Goal: Information Seeking & Learning: Learn about a topic

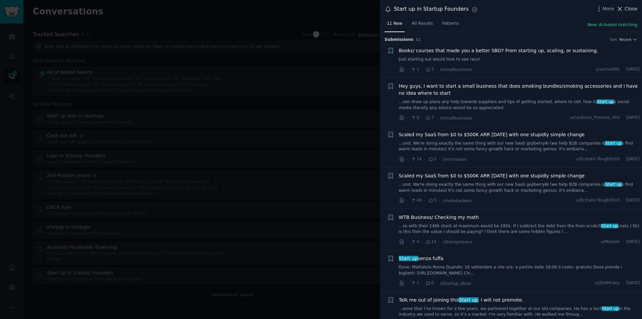
click at [628, 5] on span "Close" at bounding box center [631, 8] width 13 height 7
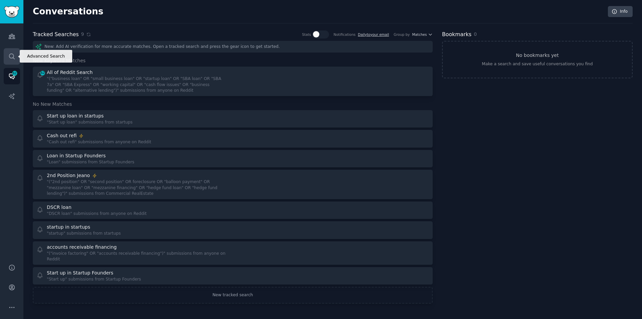
click at [11, 55] on icon "Sidebar" at bounding box center [11, 56] width 7 height 7
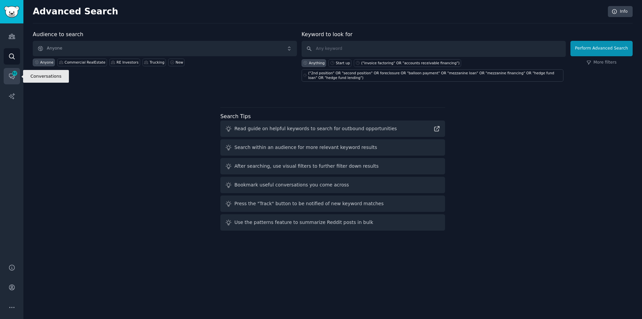
click at [13, 76] on icon "Sidebar" at bounding box center [11, 76] width 7 height 7
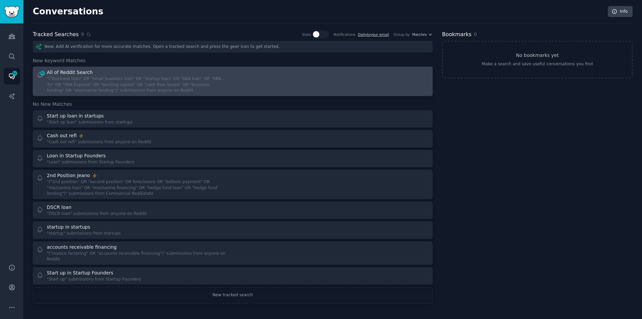
click at [406, 81] on div at bounding box center [333, 81] width 192 height 25
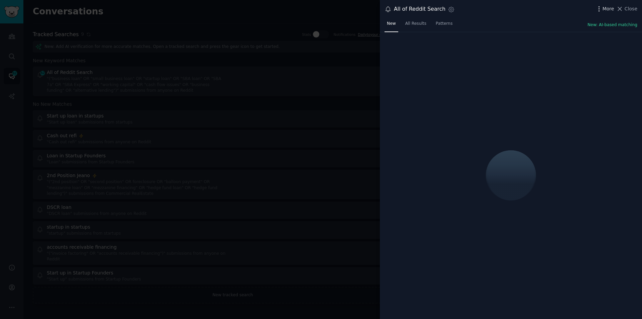
click at [605, 7] on span "More" at bounding box center [608, 8] width 12 height 7
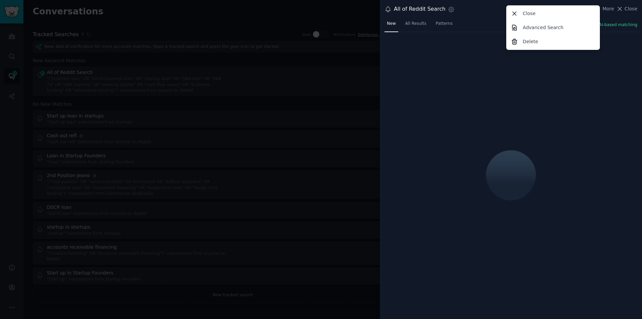
click at [528, 42] on p "Delete" at bounding box center [530, 41] width 15 height 7
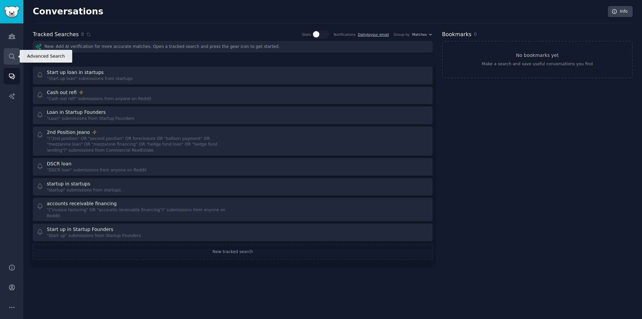
click at [10, 53] on icon "Sidebar" at bounding box center [11, 56] width 7 height 7
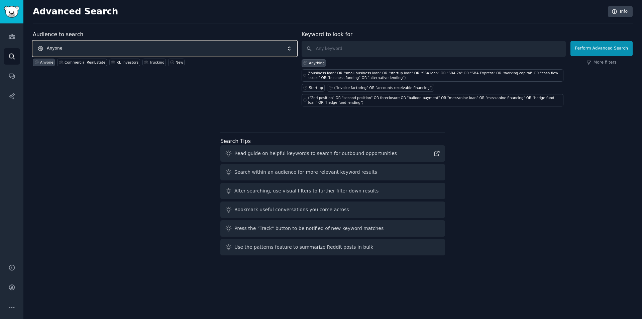
click at [63, 47] on span "Anyone" at bounding box center [165, 48] width 264 height 15
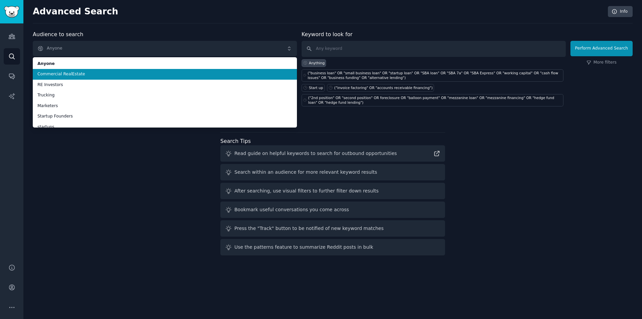
click at [70, 72] on span "Commercial RealEstate" at bounding box center [164, 74] width 255 height 6
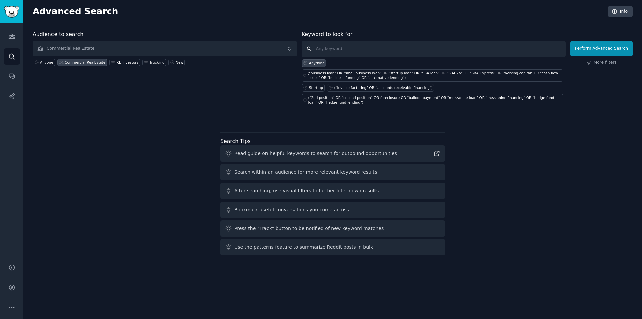
click at [354, 49] on input "text" at bounding box center [434, 49] width 264 height 16
type input "dscr"
click at [606, 47] on button "Perform Advanced Search" at bounding box center [601, 48] width 62 height 15
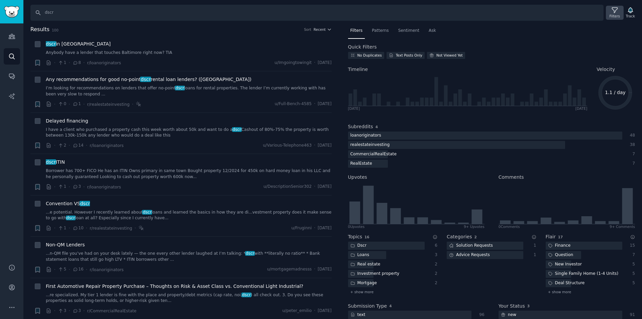
click at [616, 13] on icon at bounding box center [614, 10] width 7 height 7
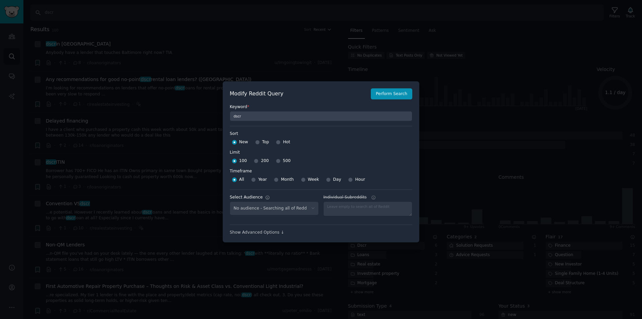
select select "8617d12e33"
click at [302, 179] on input "Week" at bounding box center [303, 179] width 5 height 5
radio input "true"
click at [392, 96] on button "Perform Search" at bounding box center [391, 93] width 41 height 11
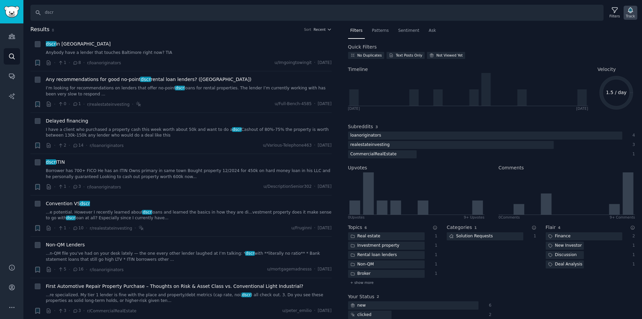
click at [633, 11] on icon "button" at bounding box center [630, 10] width 5 height 5
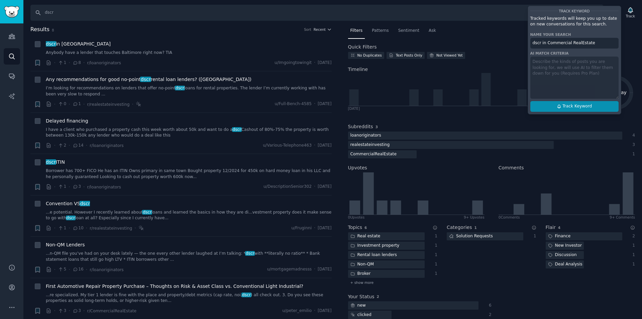
click at [579, 104] on span "Track Keyword" at bounding box center [576, 106] width 29 height 6
type input "dscr in Commercial RealEstate"
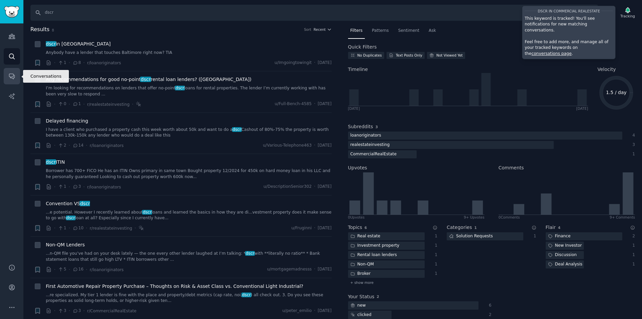
click at [12, 78] on icon "Sidebar" at bounding box center [11, 76] width 5 height 5
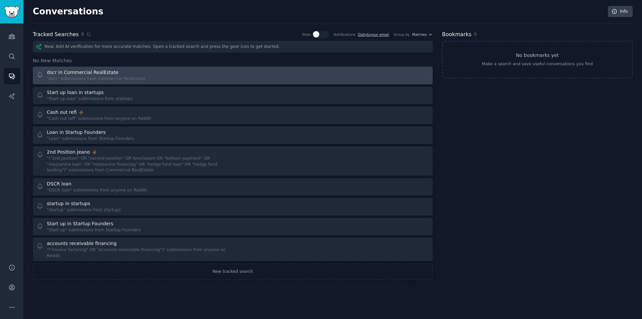
click at [165, 73] on div "dscr in Commercial RealEstate "dscr" submissions from Commercial RealEstate" at bounding box center [132, 75] width 192 height 13
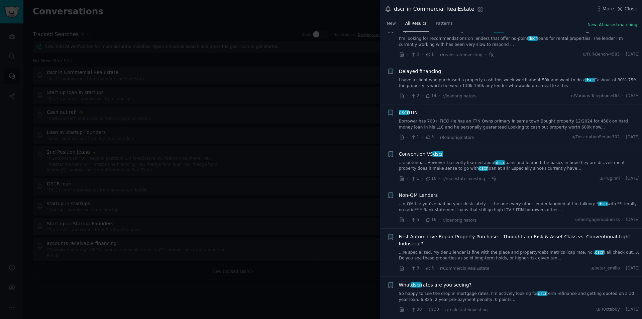
scroll to position [67, 0]
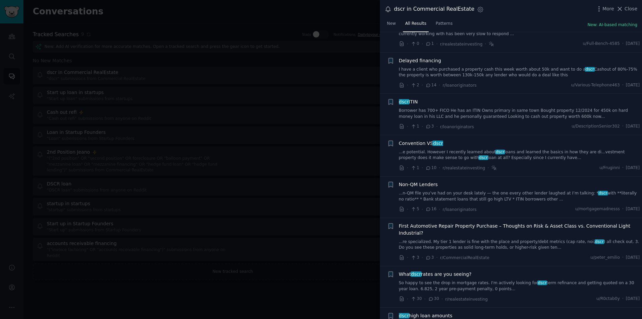
click at [507, 114] on link "Borrower has 700+ FICO He has an ITIN Owns primary in same town Bought property…" at bounding box center [519, 114] width 241 height 12
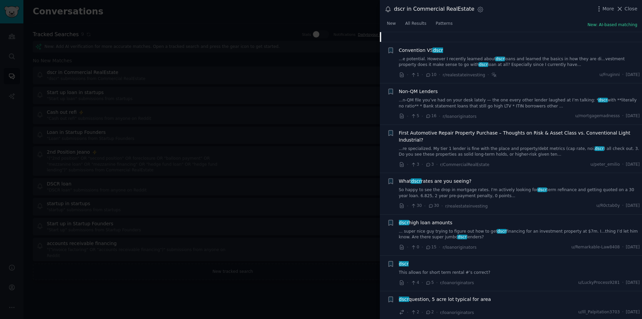
scroll to position [262, 0]
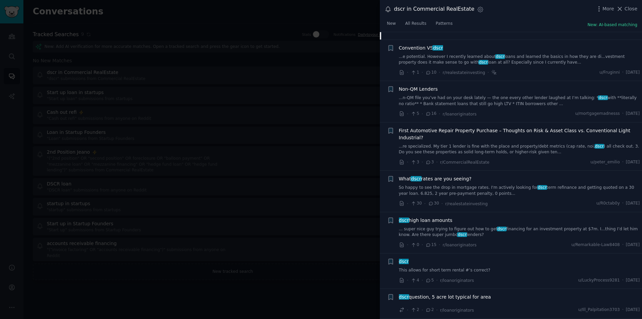
click at [456, 185] on link "So happy to see the drop in mortgage rates. I'm actively looking for dscr term …" at bounding box center [519, 191] width 241 height 12
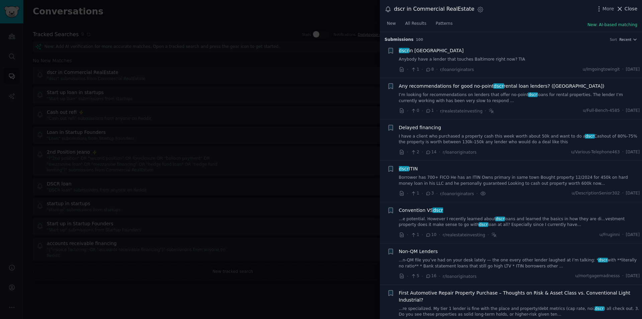
click at [629, 6] on span "Close" at bounding box center [631, 8] width 13 height 7
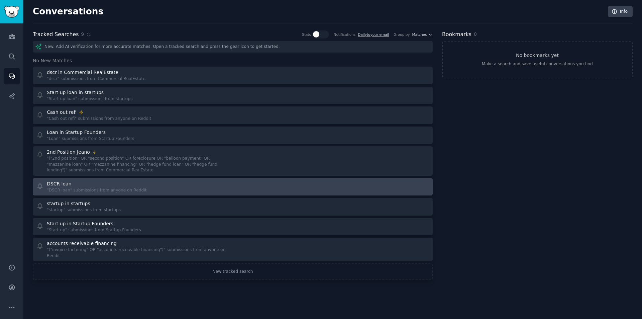
click at [136, 189] on div "DSCR loan "DSCR loan" submissions from anyone on Reddit" at bounding box center [132, 186] width 192 height 13
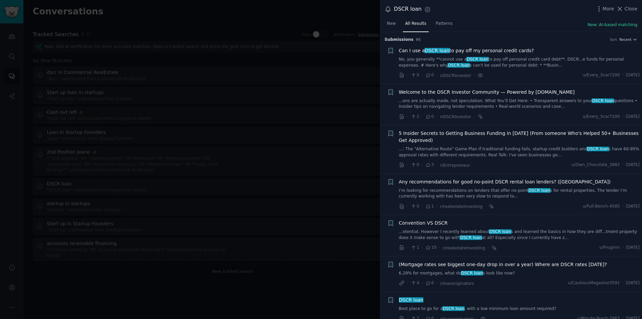
click at [451, 94] on span "Welcome to the DSCR Investor Community — Powered by [DOMAIN_NAME]" at bounding box center [487, 92] width 176 height 7
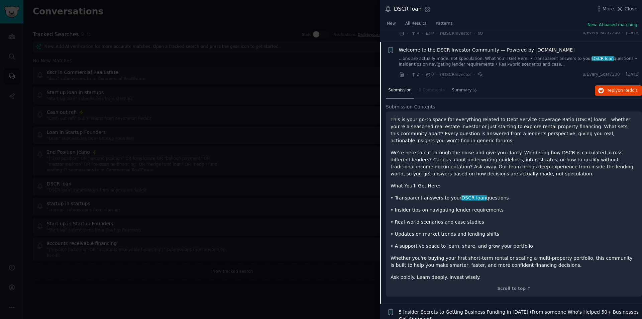
scroll to position [52, 0]
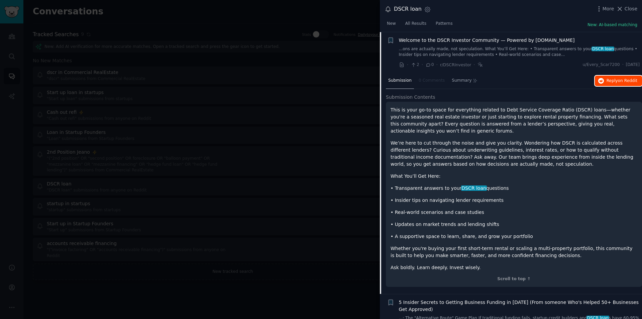
click at [624, 78] on span "on Reddit" at bounding box center [627, 80] width 19 height 5
